Goal: Task Accomplishment & Management: Use online tool/utility

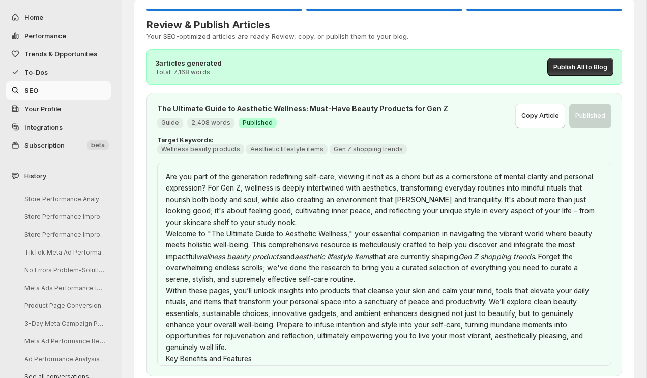
scroll to position [319, 0]
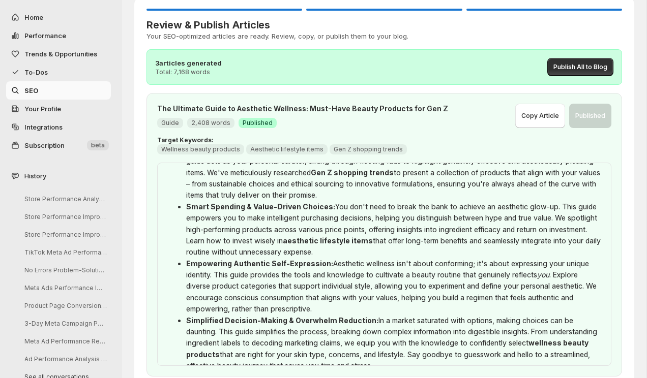
click at [244, 28] on h3 "Review & Publish Articles" at bounding box center [383, 25] width 475 height 12
click at [303, 28] on h3 "Review & Publish Articles" at bounding box center [383, 25] width 475 height 12
click at [292, 36] on p "Your SEO-optimized articles are ready. Review, copy, or publish them to your bl…" at bounding box center [383, 36] width 475 height 10
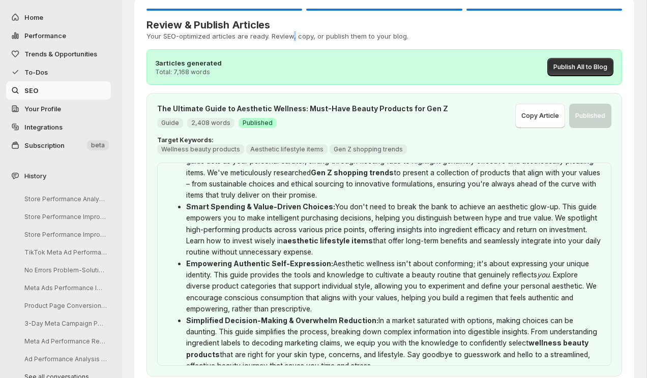
click at [292, 36] on p "Your SEO-optimized articles are ready. Review, copy, or publish them to your bl…" at bounding box center [383, 36] width 475 height 10
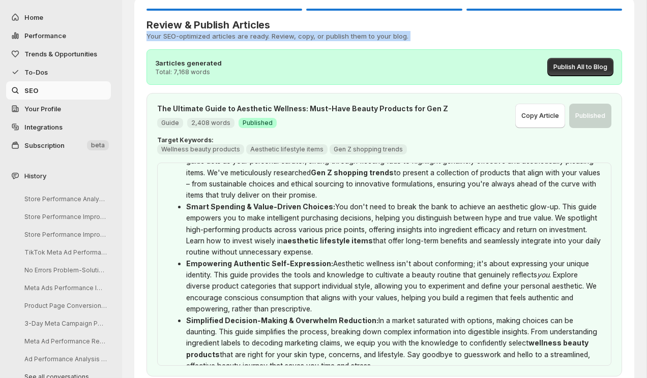
click at [292, 36] on p "Your SEO-optimized articles are ready. Review, copy, or publish them to your bl…" at bounding box center [383, 36] width 475 height 10
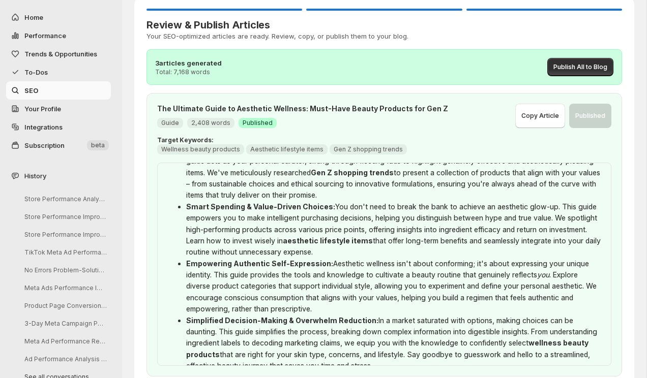
click at [297, 27] on h3 "Review & Publish Articles" at bounding box center [383, 25] width 475 height 12
click at [244, 19] on h3 "Review & Publish Articles" at bounding box center [383, 25] width 475 height 12
click at [314, 22] on h3 "Review & Publish Articles" at bounding box center [383, 25] width 475 height 12
